Goal: Information Seeking & Learning: Understand process/instructions

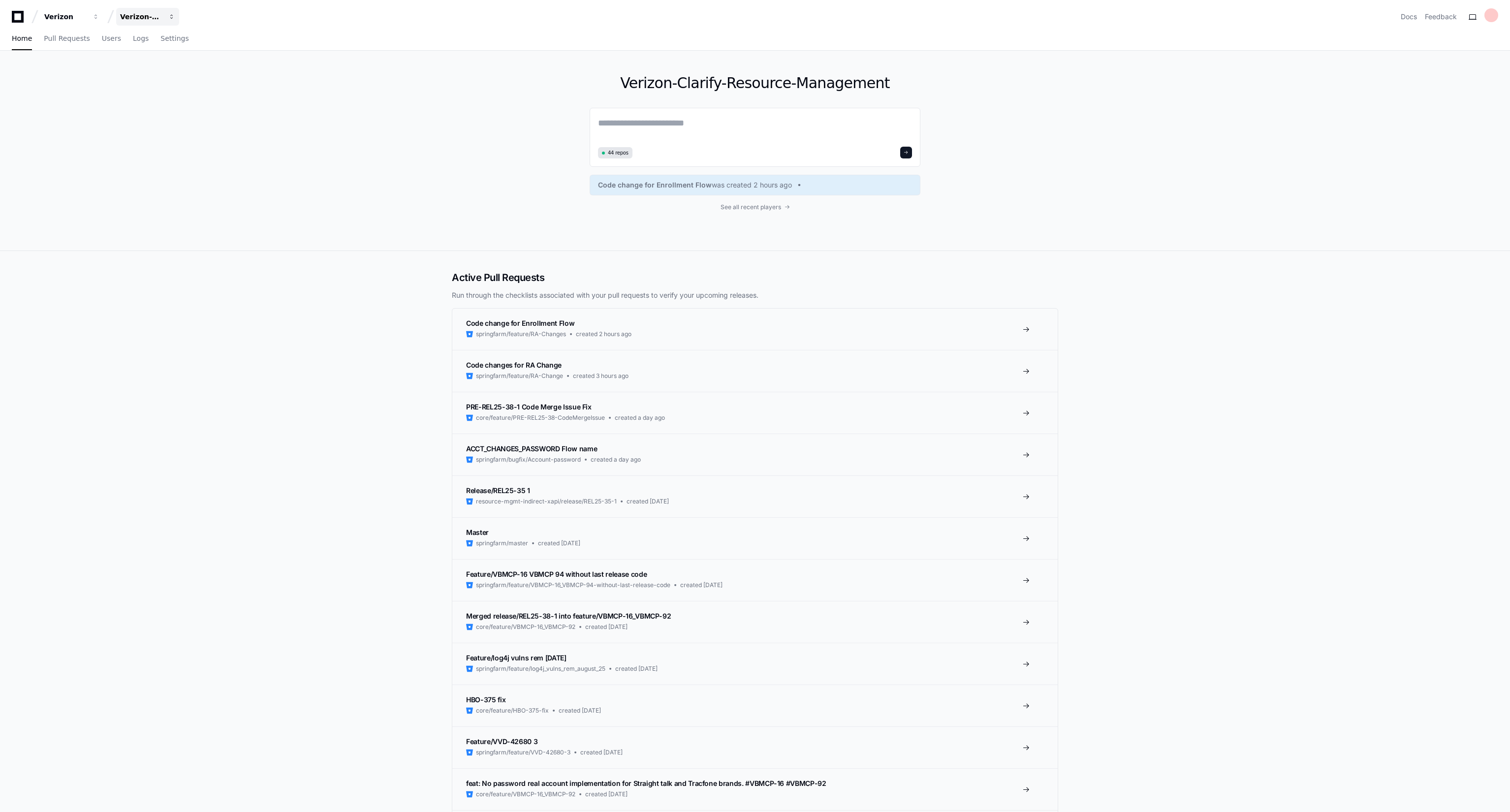
click at [178, 16] on button "Verizon-Clarify-Resource-Management" at bounding box center [148, 16] width 63 height 18
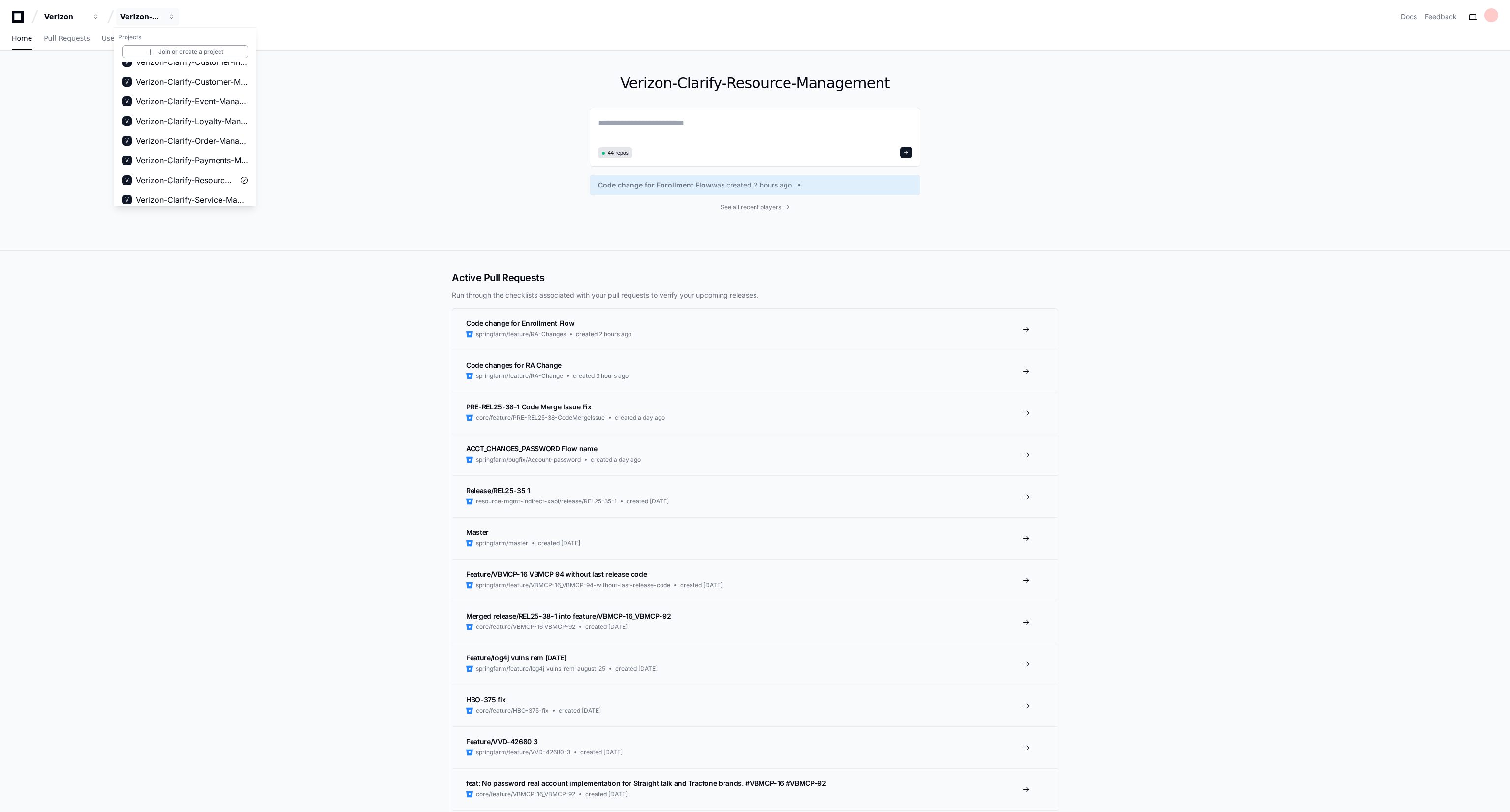
scroll to position [71, 0]
click at [186, 141] on span "Verizon-Clarify-Order-Management" at bounding box center [192, 139] width 112 height 12
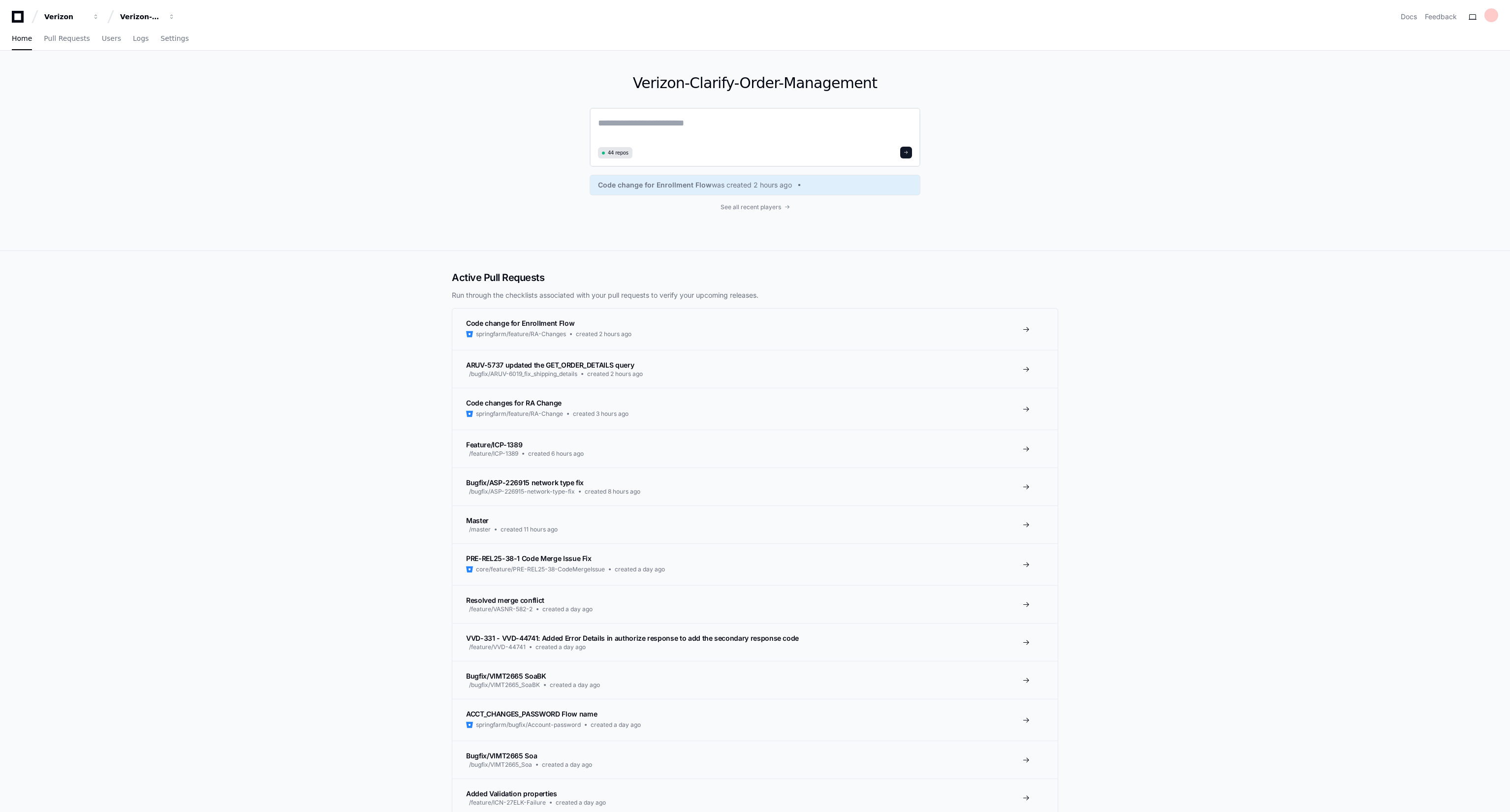
click at [643, 116] on textarea at bounding box center [755, 130] width 314 height 27
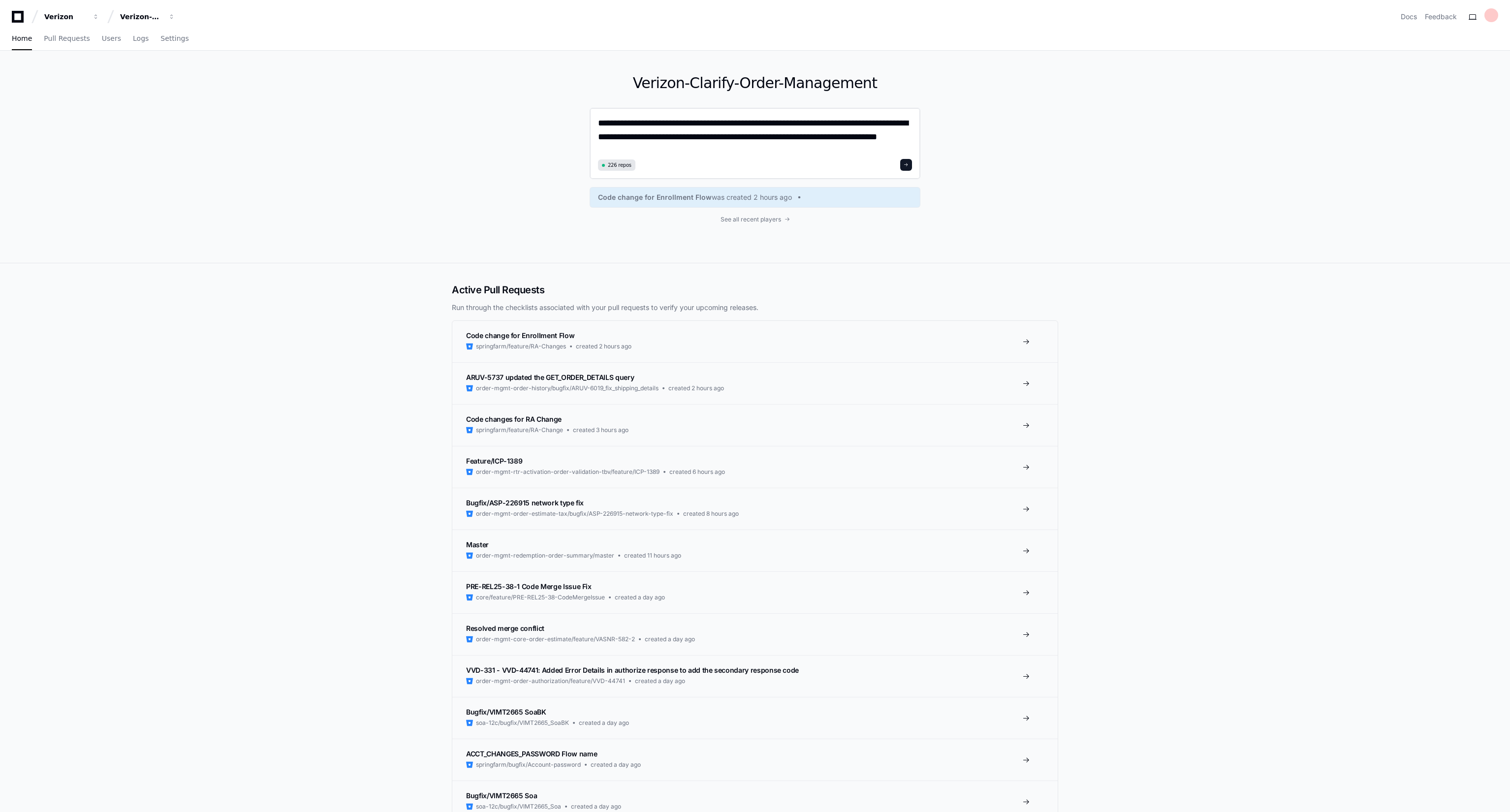
scroll to position [0, 0]
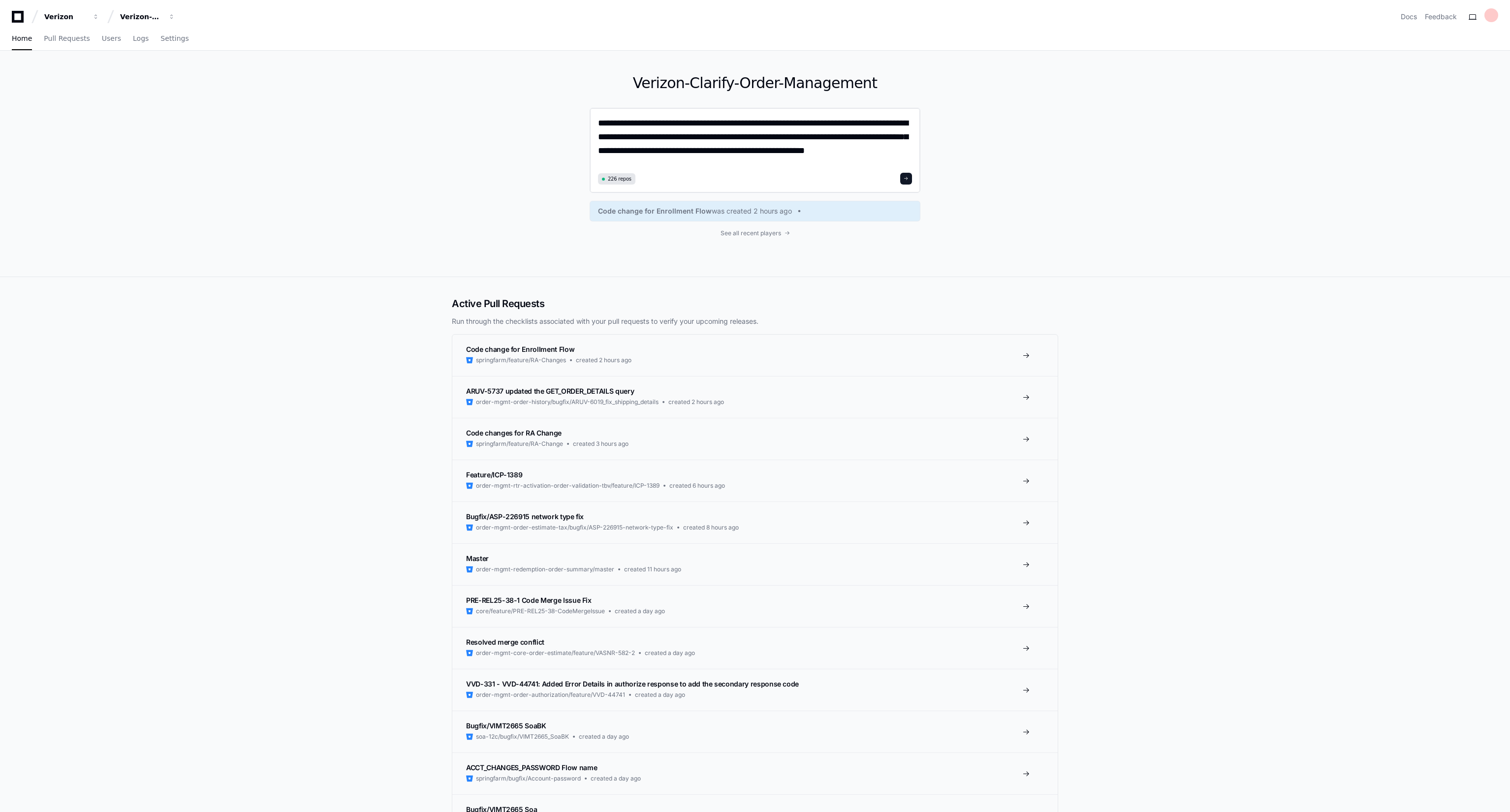
click at [624, 139] on textarea "**********" at bounding box center [755, 143] width 314 height 53
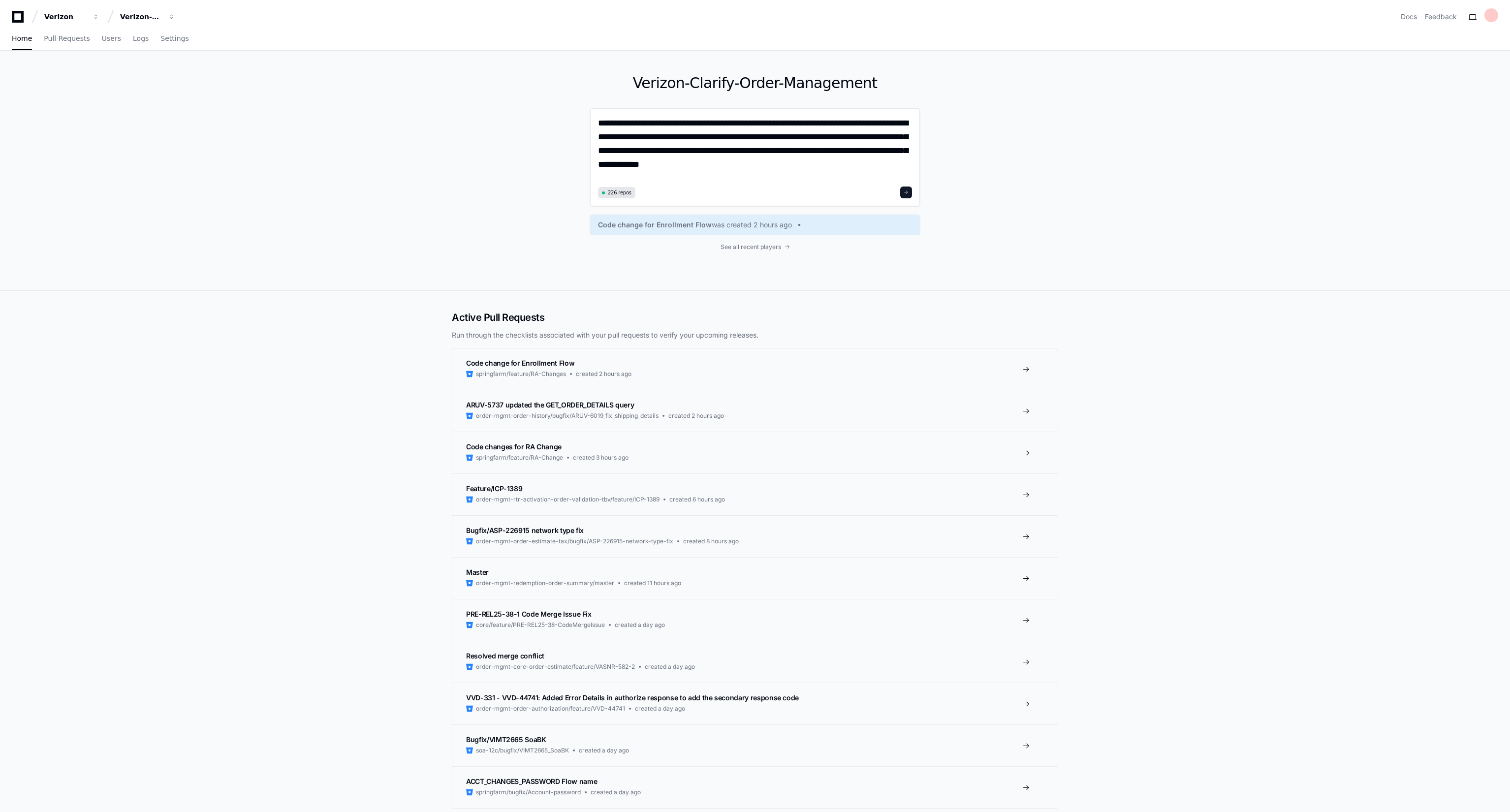
click at [661, 153] on textarea "**********" at bounding box center [755, 149] width 314 height 67
type textarea "**********"
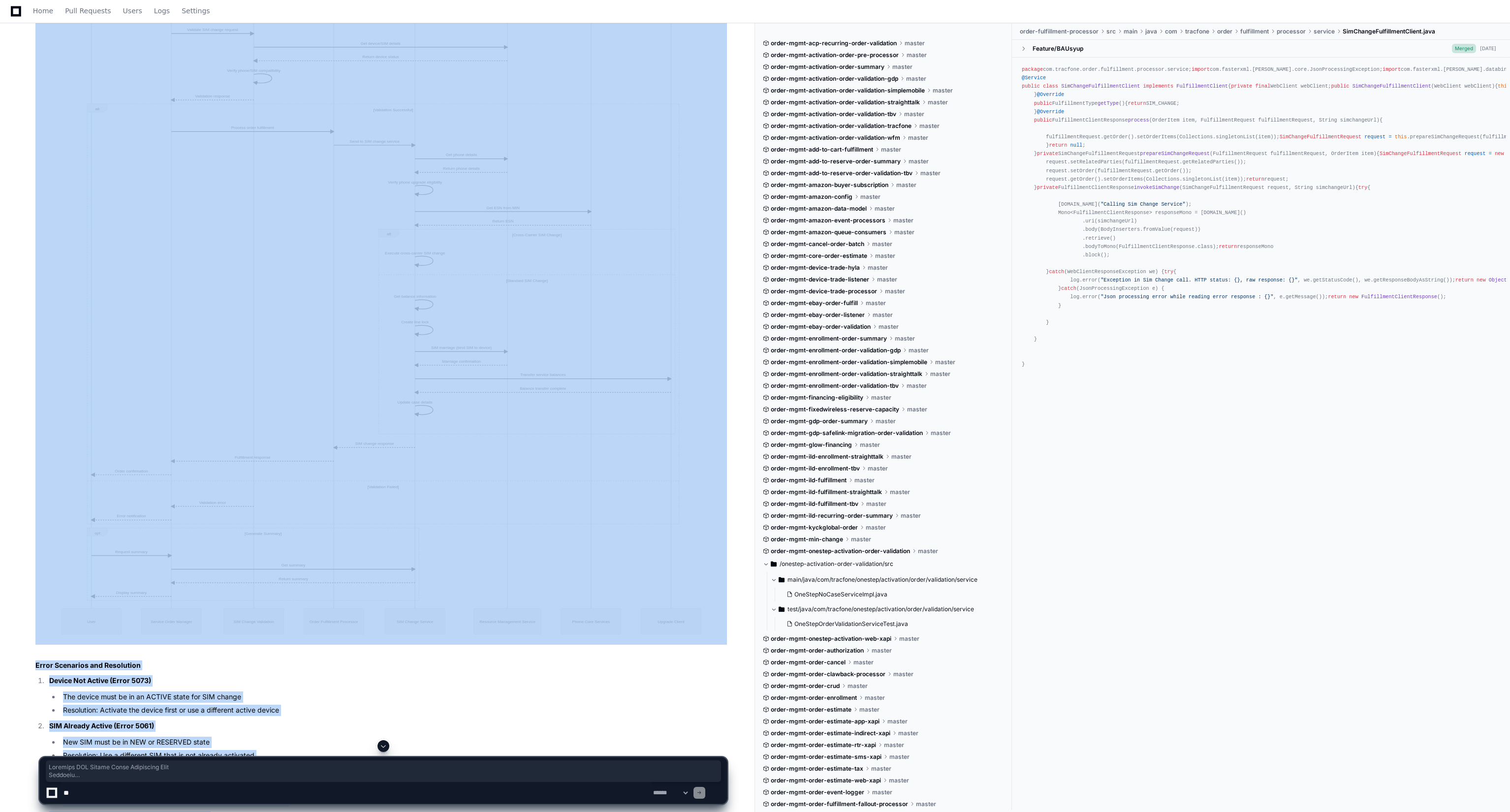
scroll to position [4065, 0]
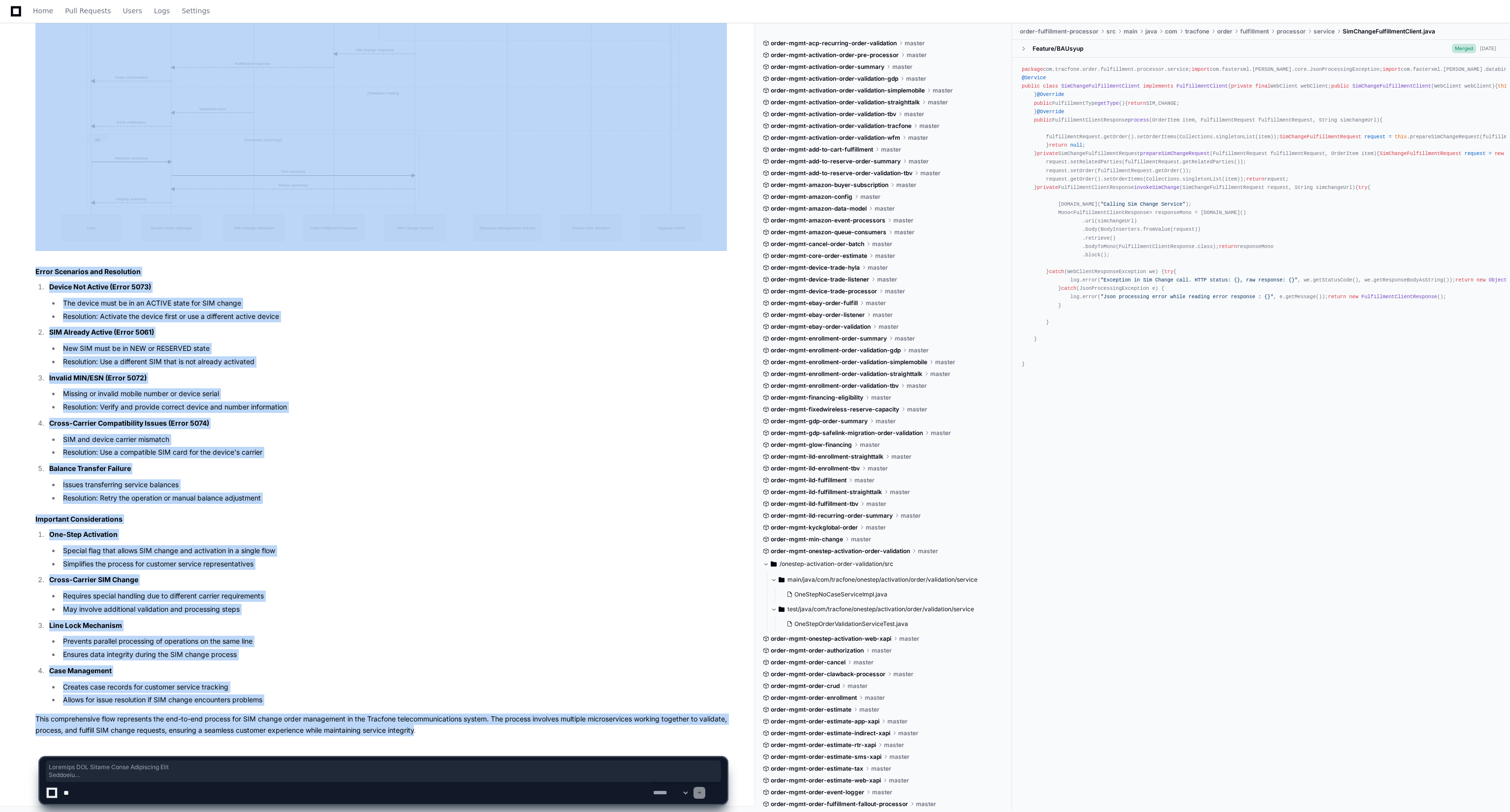
drag, startPoint x: 31, startPoint y: 145, endPoint x: 452, endPoint y: 725, distance: 716.7
copy article "Complete SIM Change Order Management Flow Overview The SIM change process allow…"
click at [424, 459] on ol "Device Not Active (Error 5073) The device must be in an ACTIVE state for SIM ch…" at bounding box center [381, 393] width 692 height 222
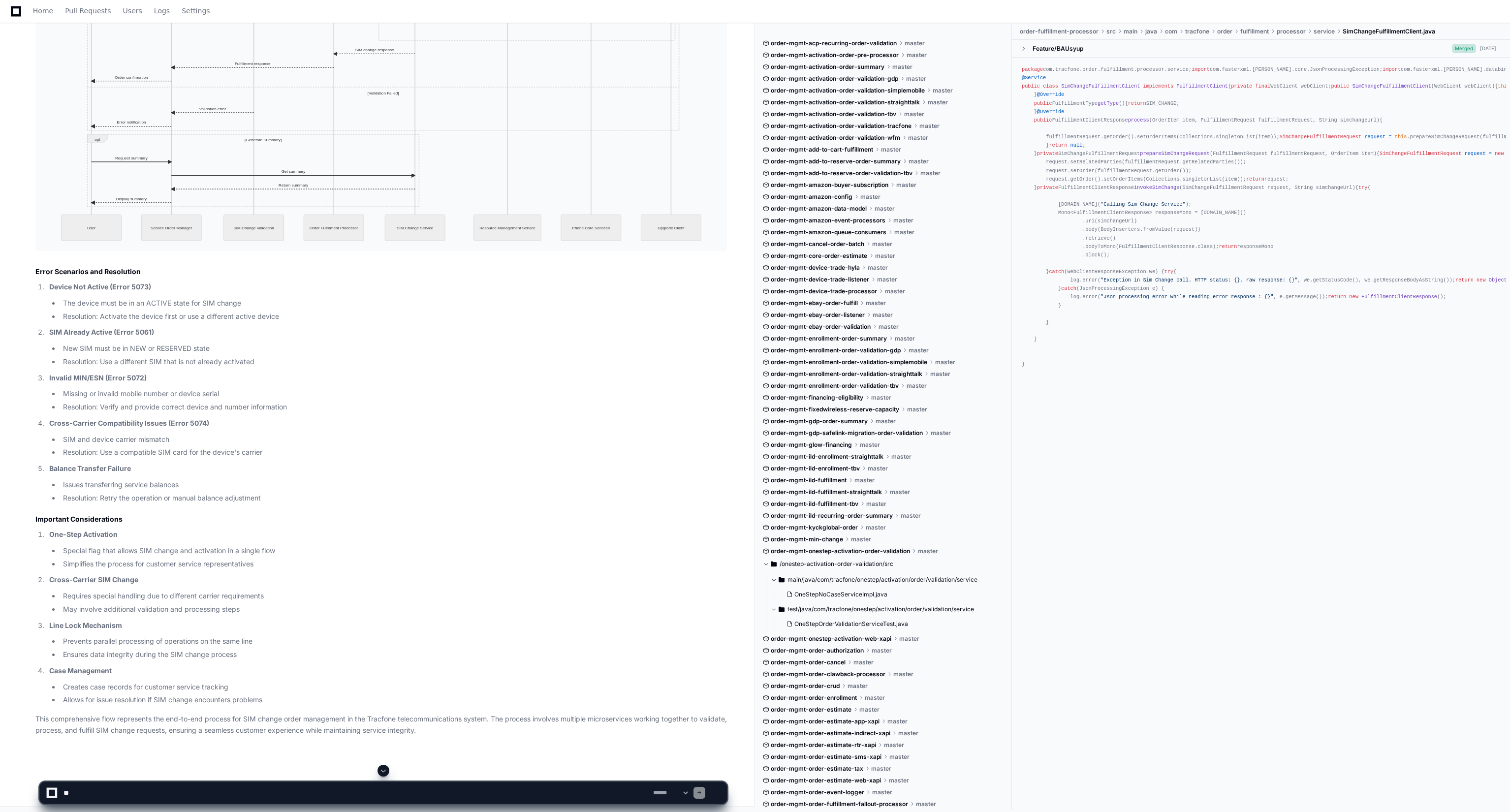
scroll to position [3547, 0]
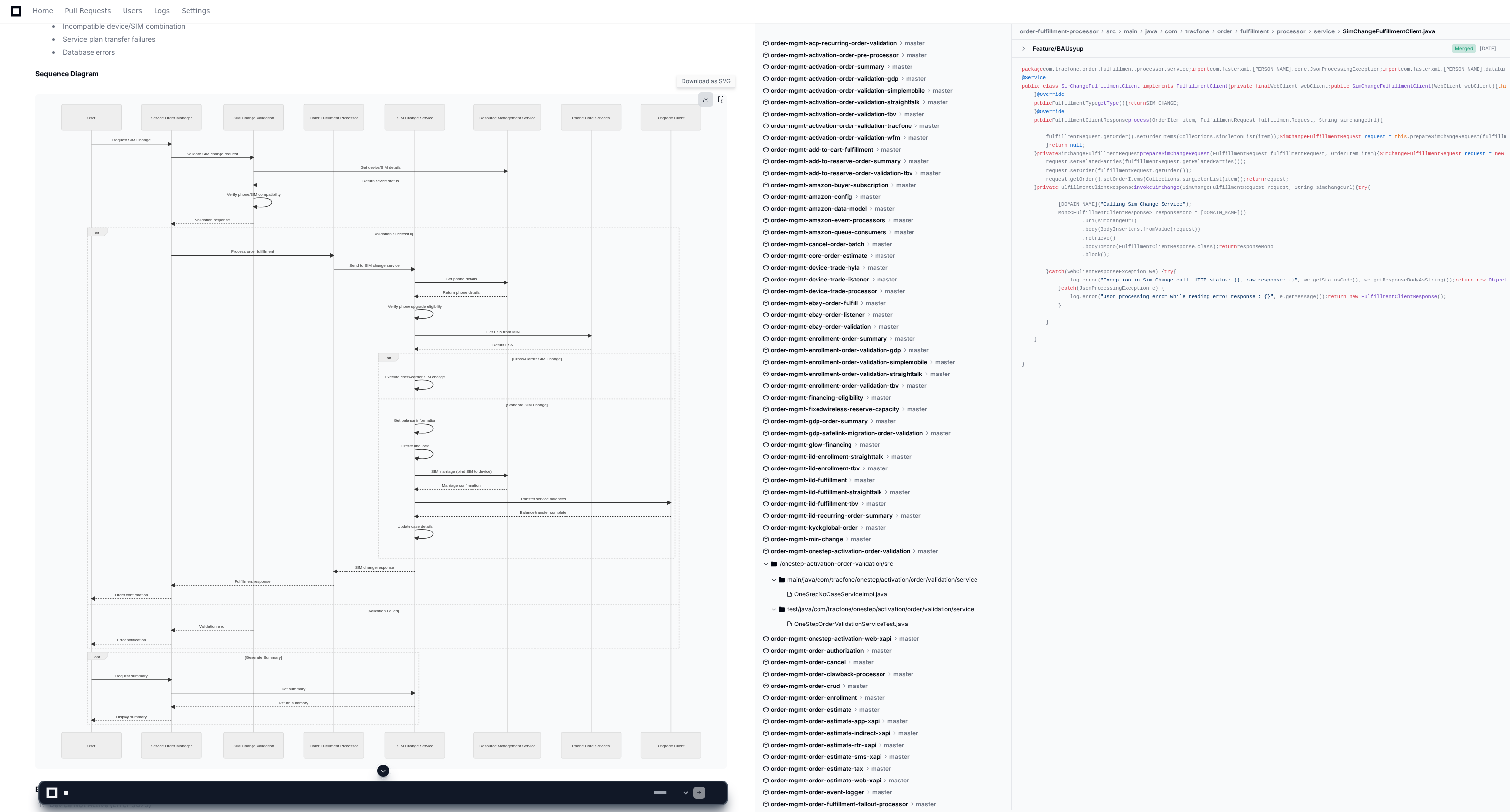
click at [706, 99] on button at bounding box center [705, 98] width 14 height 14
click at [719, 101] on button at bounding box center [720, 98] width 14 height 14
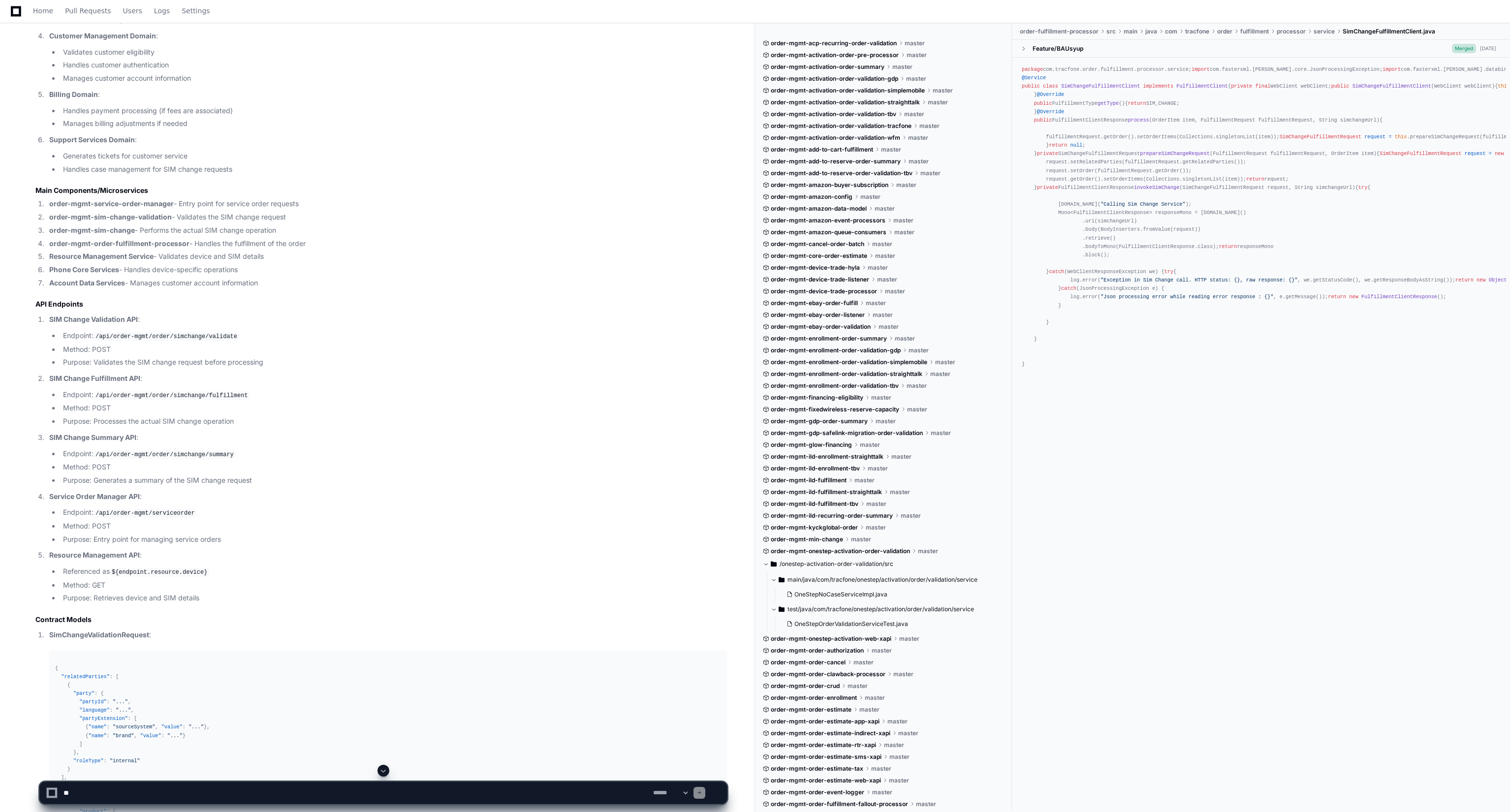
scroll to position [0, 0]
